Goal: Navigation & Orientation: Find specific page/section

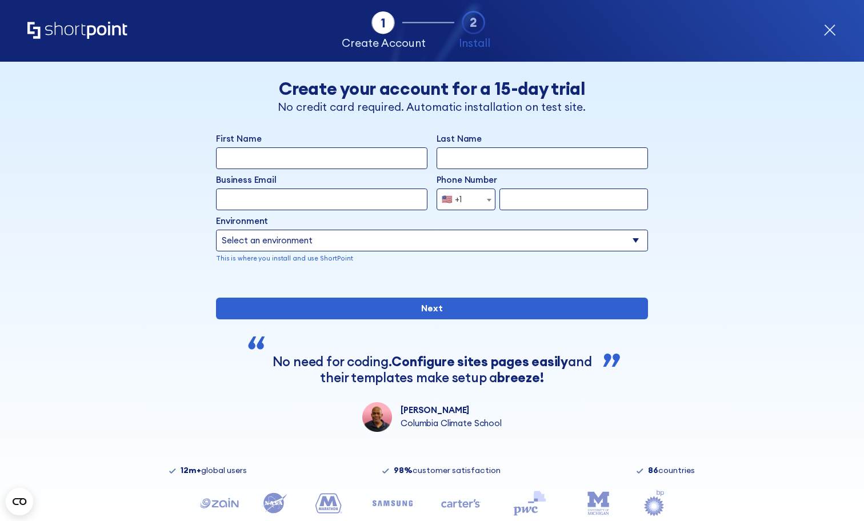
click at [81, 30] on icon "Home" at bounding box center [77, 30] width 101 height 17
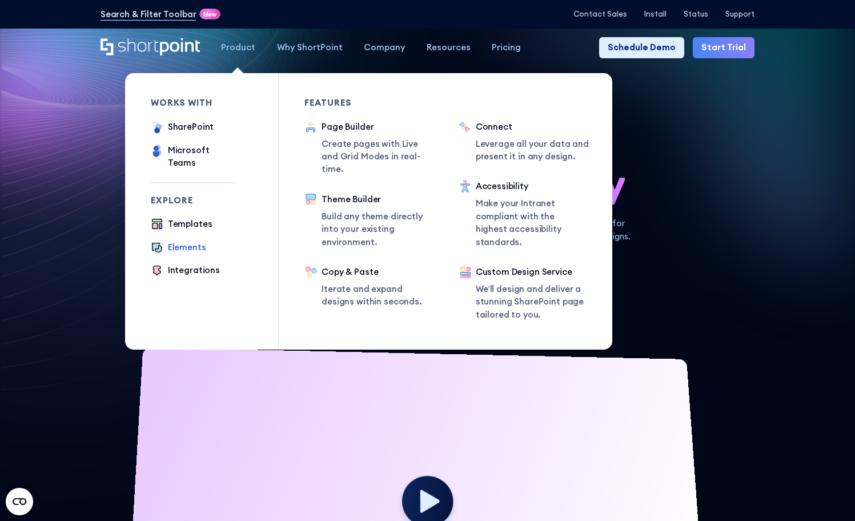
click at [187, 241] on div "Elements" at bounding box center [187, 247] width 38 height 13
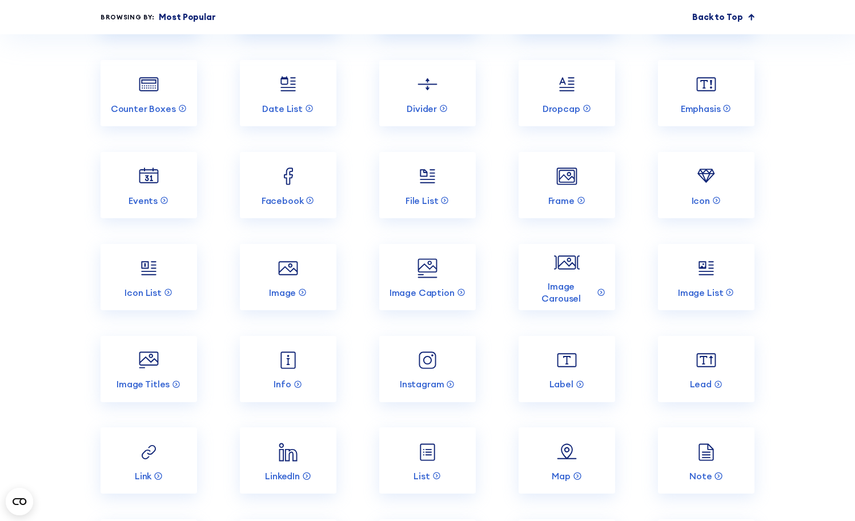
scroll to position [1371, 0]
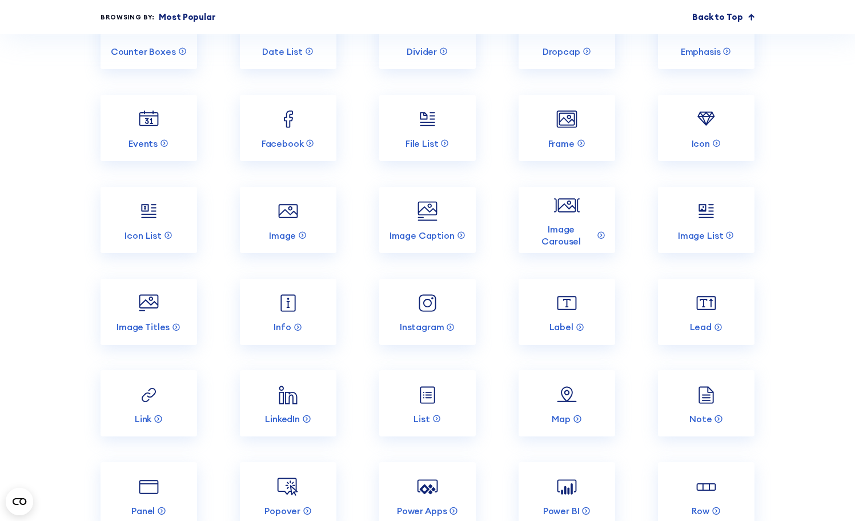
click at [828, 50] on section "Incredible SharePoint Design Elements Each element has been designed to look go…" at bounding box center [427, 320] width 855 height 1507
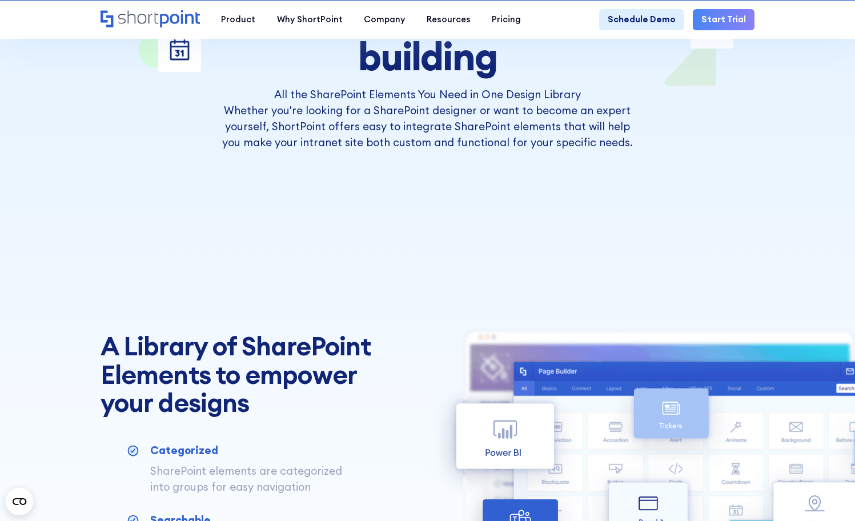
scroll to position [0, 0]
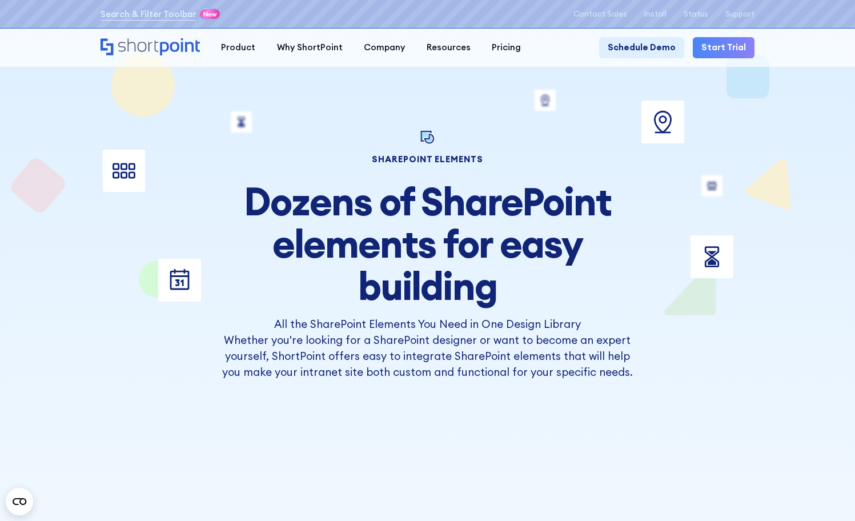
click at [167, 45] on icon "Home" at bounding box center [150, 46] width 99 height 17
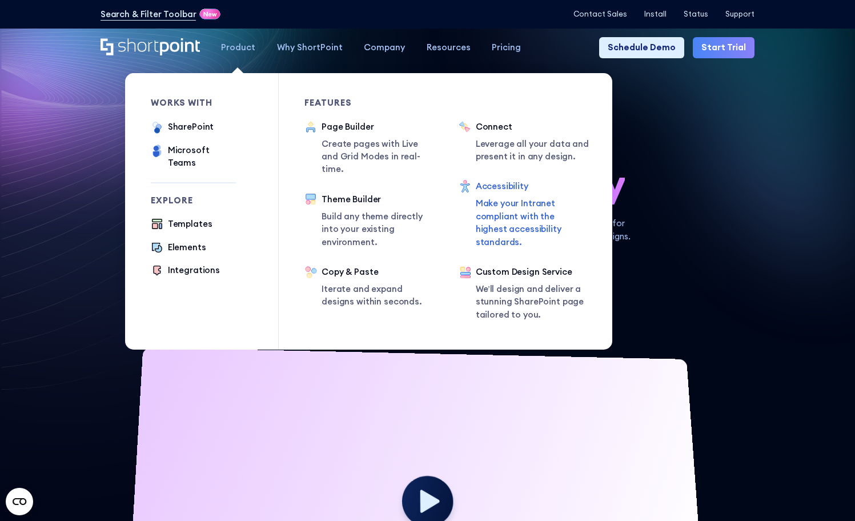
click at [497, 190] on div "Accessibility" at bounding box center [531, 186] width 111 height 13
